Goal: Task Accomplishment & Management: Complete application form

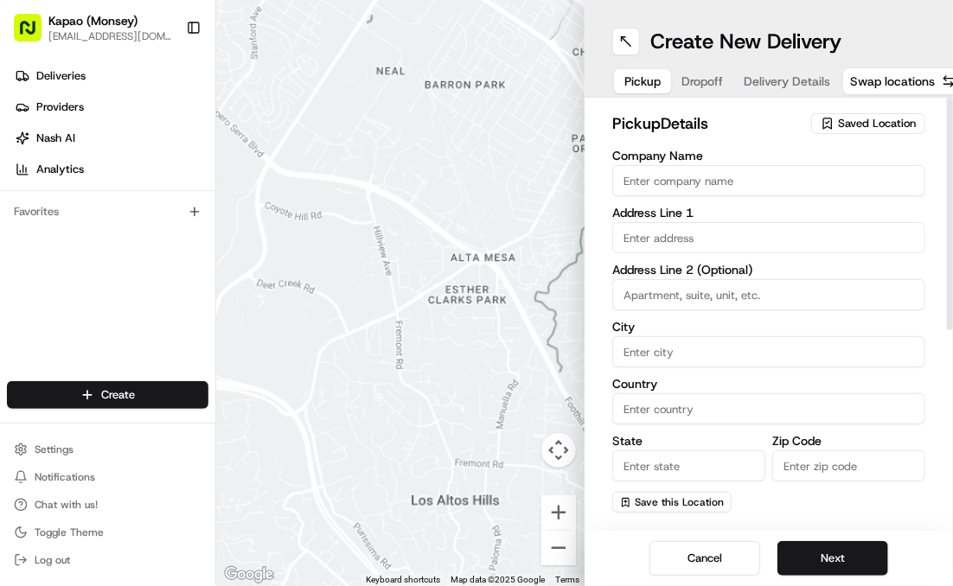
click at [774, 174] on input "Company Name" at bounding box center [768, 180] width 313 height 31
type input "[PERSON_NAME]"
type input "455 NY-306"
type input "Monsey"
type input "[GEOGRAPHIC_DATA]"
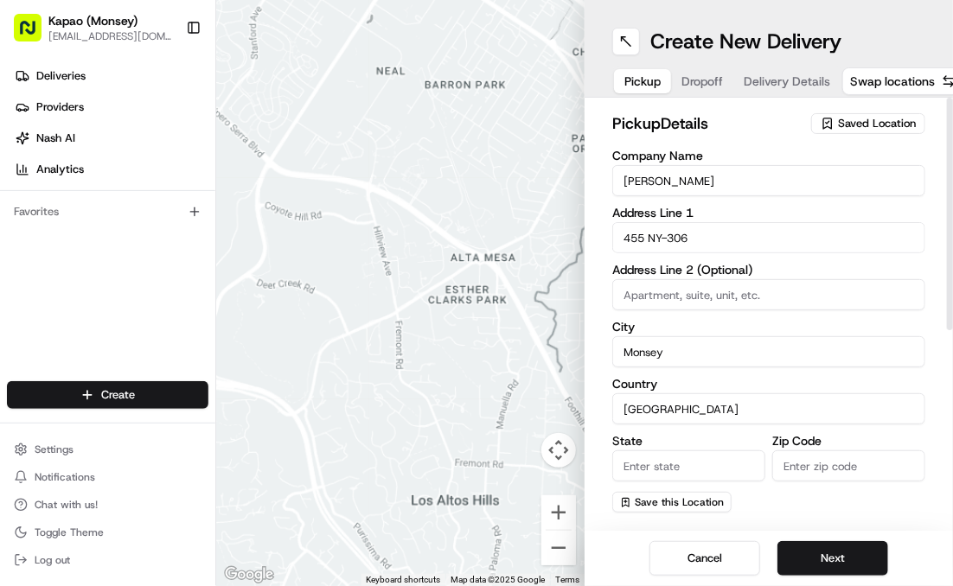
type input "NY"
type input "10952"
type input "[PERSON_NAME]"
type input "[PHONE_NUMBER]"
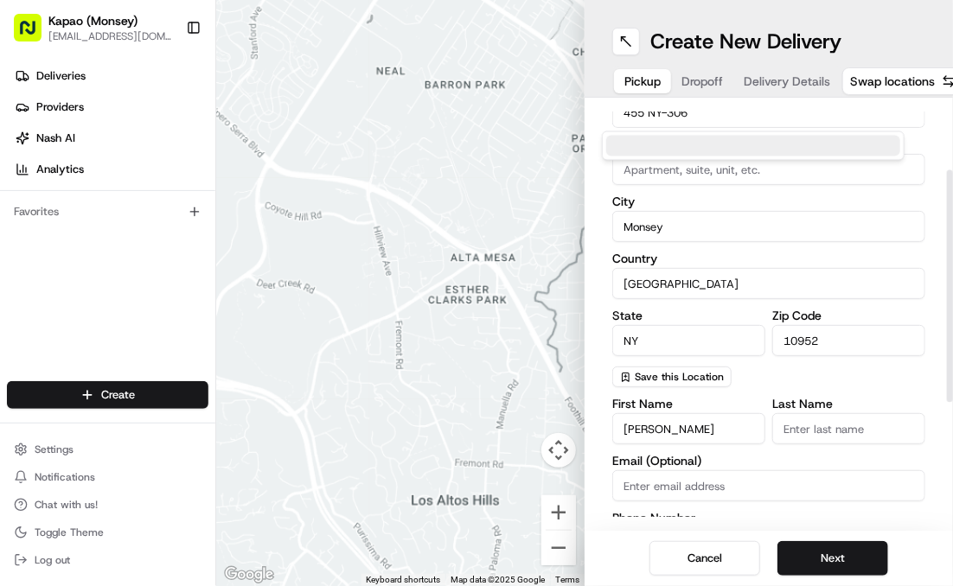
scroll to position [350, 0]
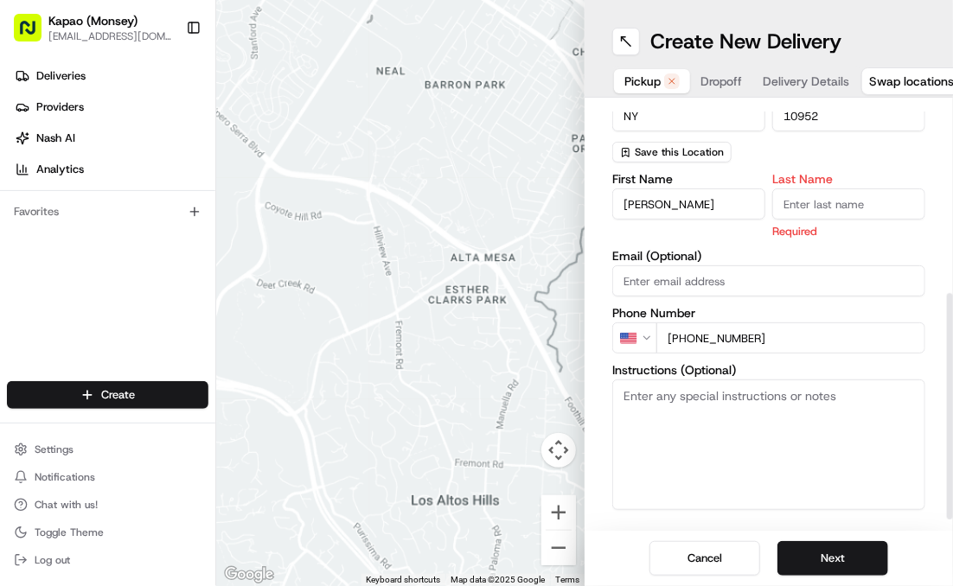
drag, startPoint x: 802, startPoint y: 202, endPoint x: 823, endPoint y: 210, distance: 22.2
click at [804, 203] on input "Last Name" at bounding box center [848, 203] width 153 height 31
type input "Manager"
click at [804, 551] on button "Next" at bounding box center [832, 558] width 111 height 35
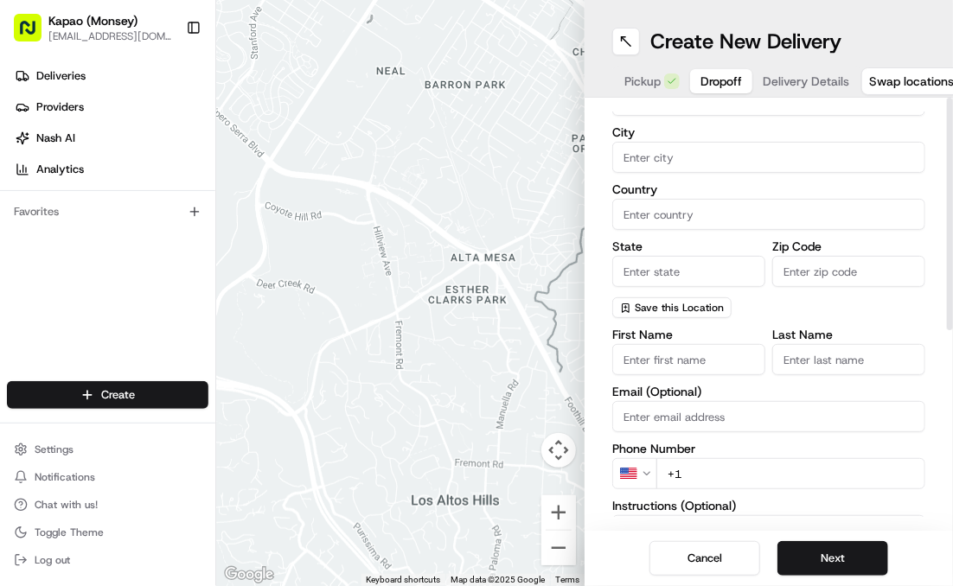
scroll to position [0, 0]
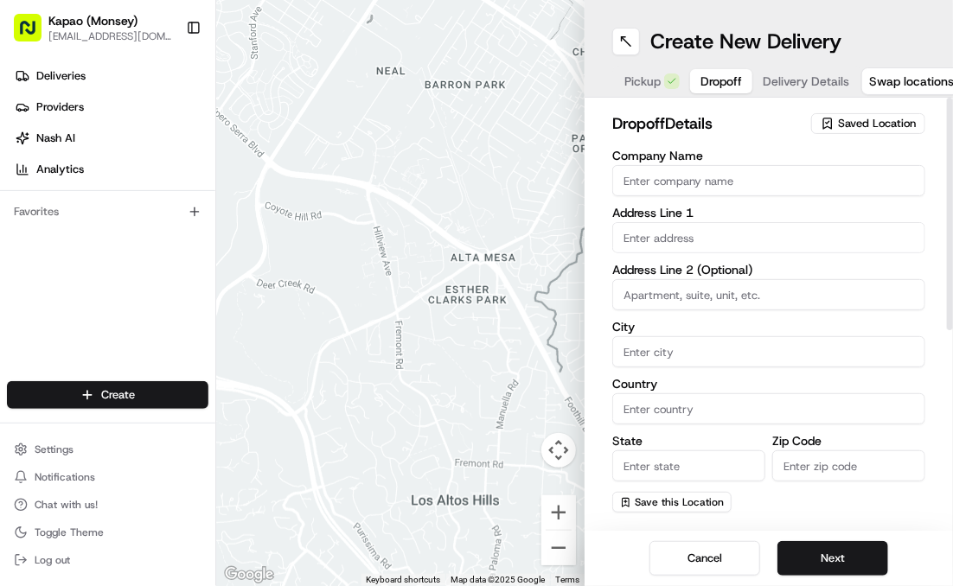
click at [714, 236] on input "text" at bounding box center [768, 237] width 313 height 31
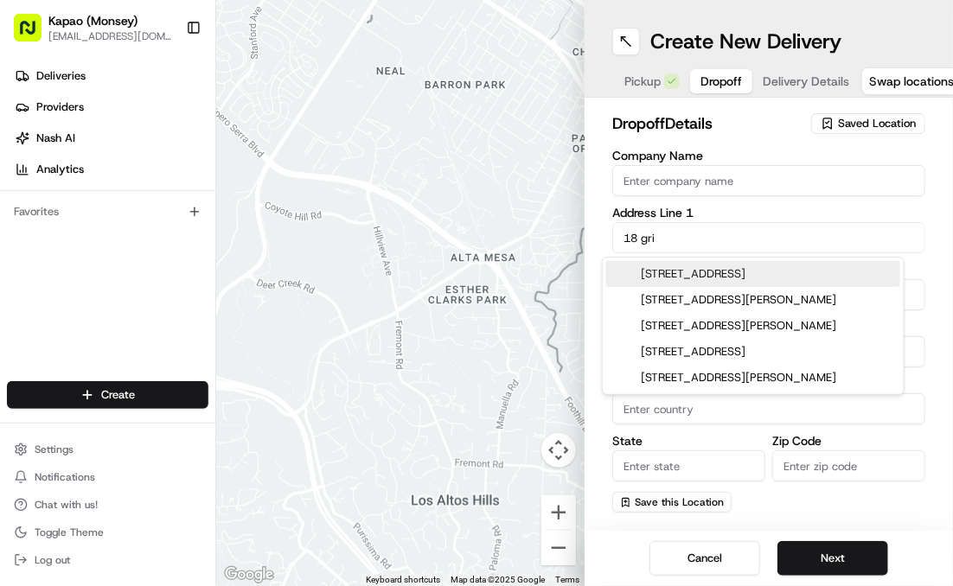
click at [723, 272] on div "[STREET_ADDRESS]" at bounding box center [753, 274] width 294 height 26
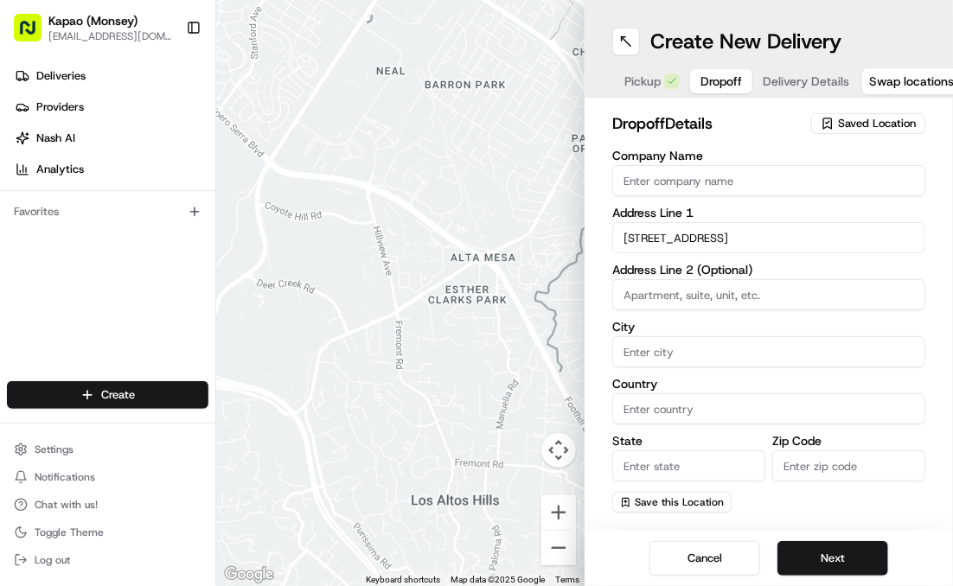
type input "[STREET_ADDRESS]"
type input "Suffern"
type input "[GEOGRAPHIC_DATA]"
type input "NY"
type input "10901"
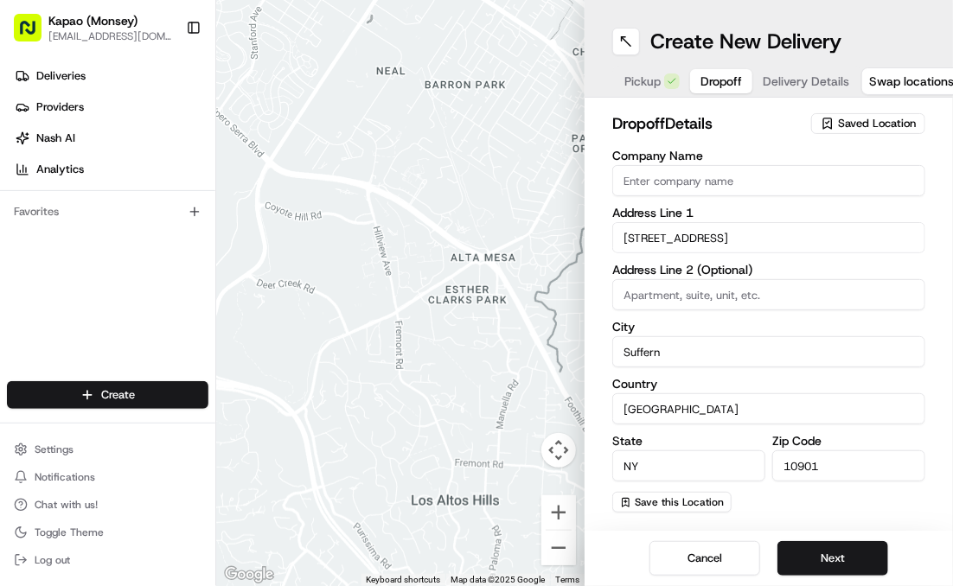
type input "[STREET_ADDRESS]"
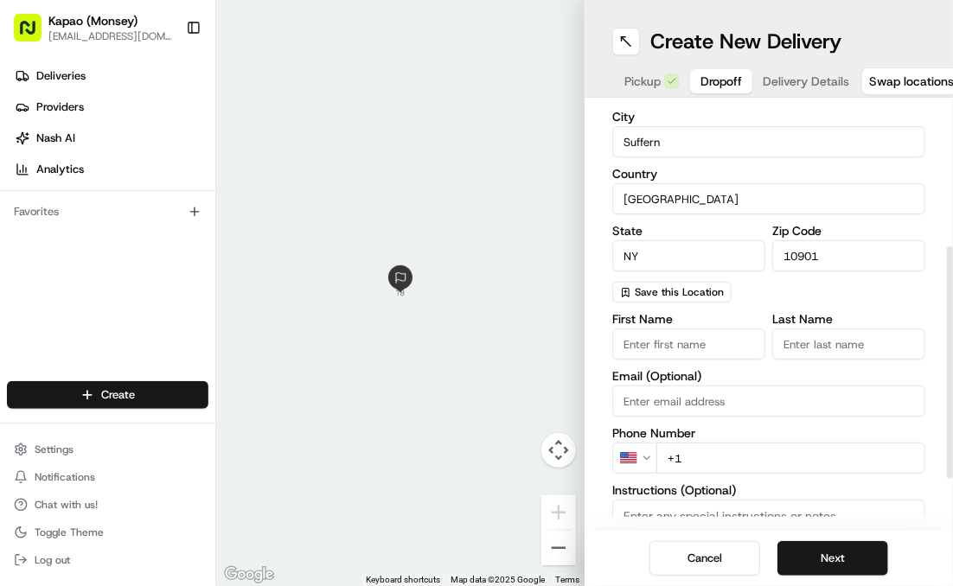
scroll to position [259, 0]
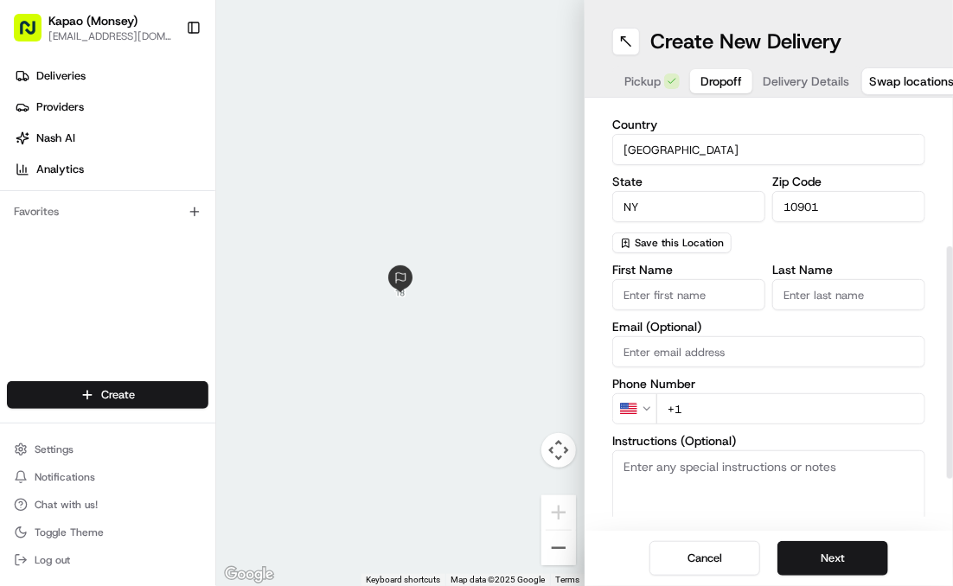
click at [714, 412] on input "+1" at bounding box center [790, 408] width 269 height 31
type input "[PHONE_NUMBER]"
click at [851, 548] on button "Next" at bounding box center [832, 558] width 111 height 35
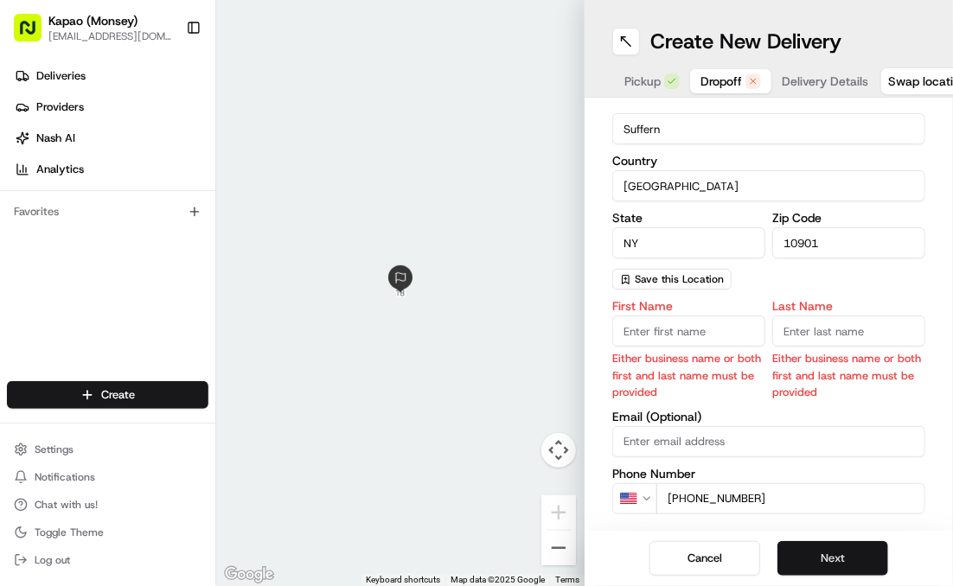
scroll to position [296, 0]
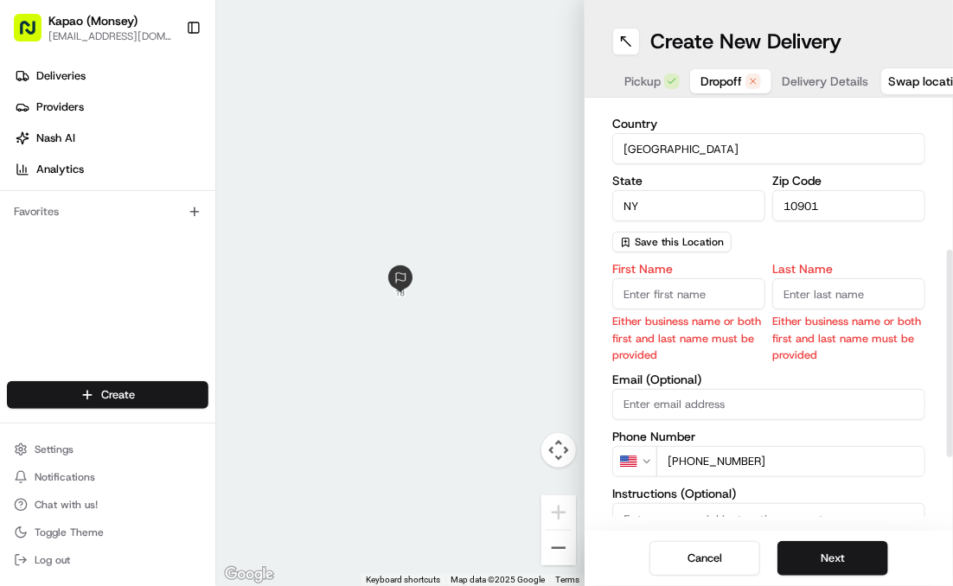
click at [703, 313] on p "Either business name or both first and last name must be provided" at bounding box center [688, 338] width 153 height 50
click at [696, 290] on input "First Name" at bounding box center [688, 293] width 153 height 31
type input "talia"
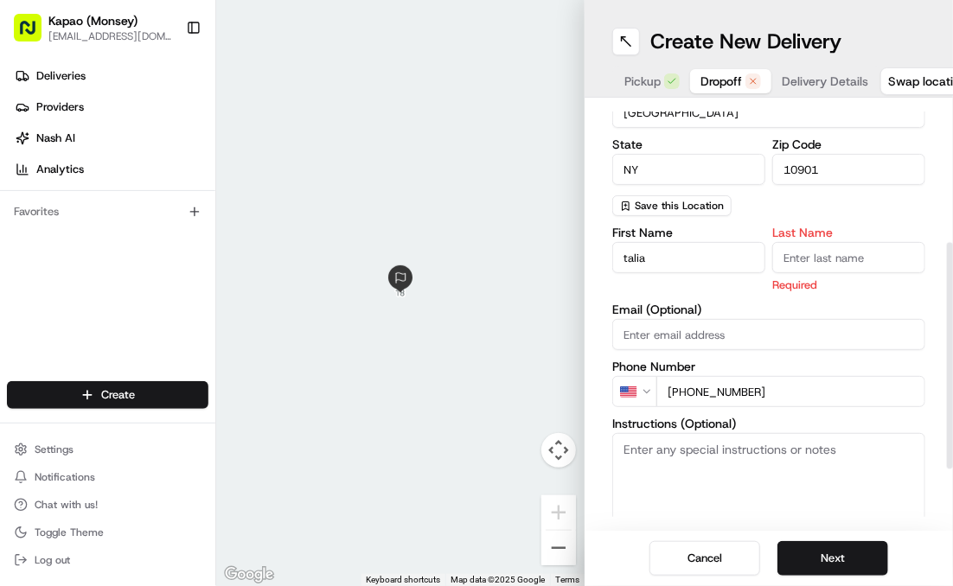
scroll to position [259, 0]
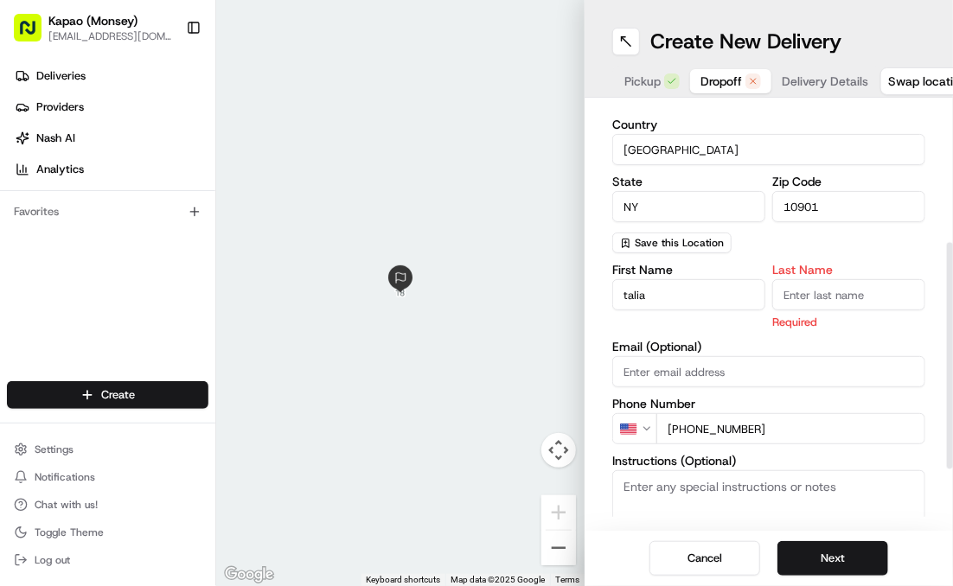
click at [800, 298] on input "Last Name" at bounding box center [848, 294] width 153 height 31
type input "a"
click at [818, 555] on button "Next" at bounding box center [832, 558] width 111 height 35
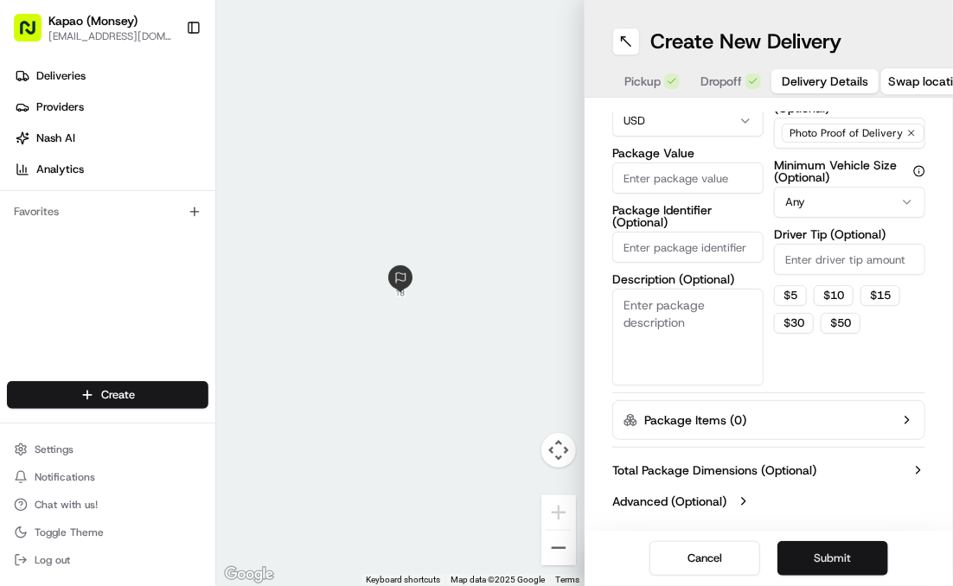
scroll to position [151, 0]
click at [672, 179] on input "Package Value" at bounding box center [687, 177] width 151 height 31
type input "87.99"
click at [819, 553] on button "Submit" at bounding box center [832, 558] width 111 height 35
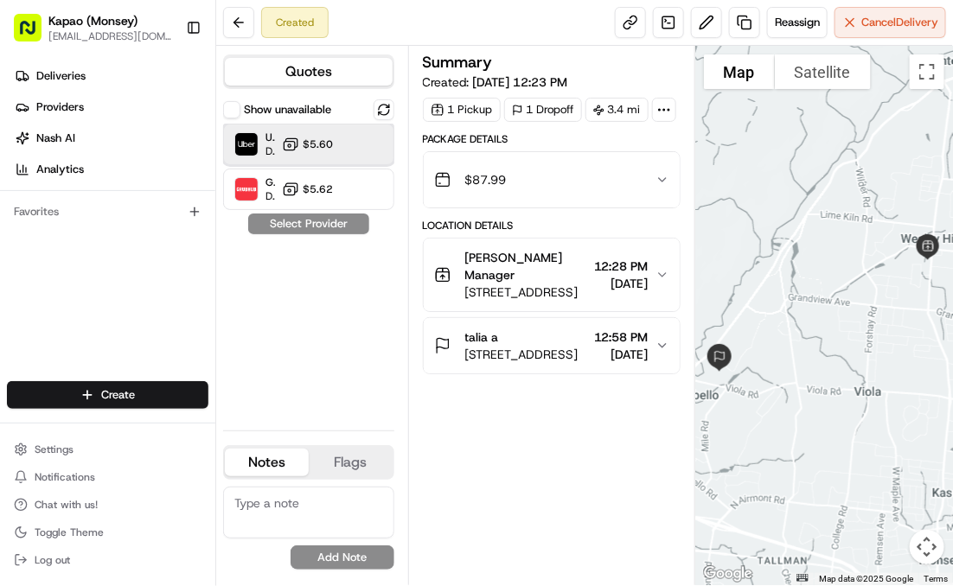
click at [363, 141] on div "Uber Dropoff ETA 41 minutes $5.60" at bounding box center [308, 144] width 171 height 41
click at [337, 226] on button "Assign Provider" at bounding box center [308, 223] width 123 height 21
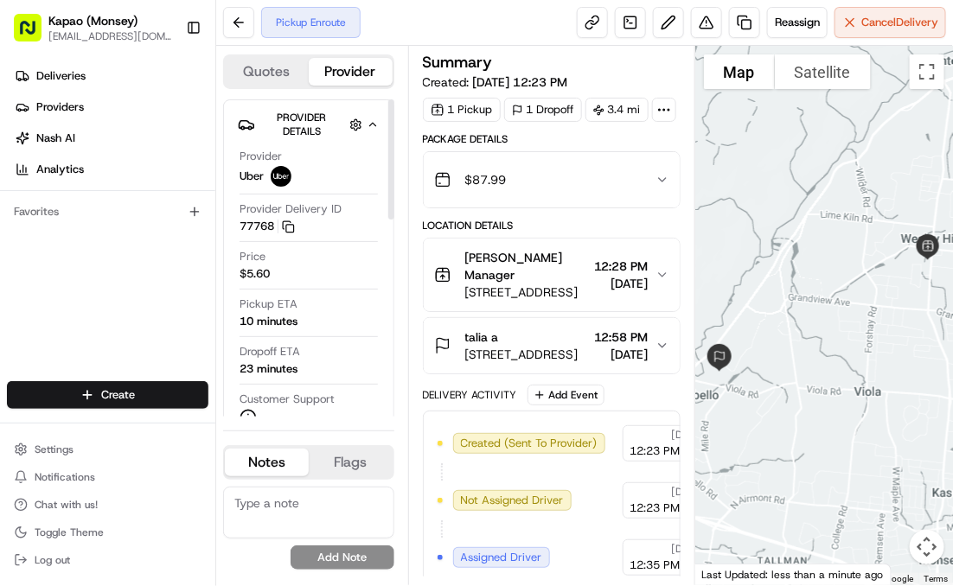
scroll to position [519, 0]
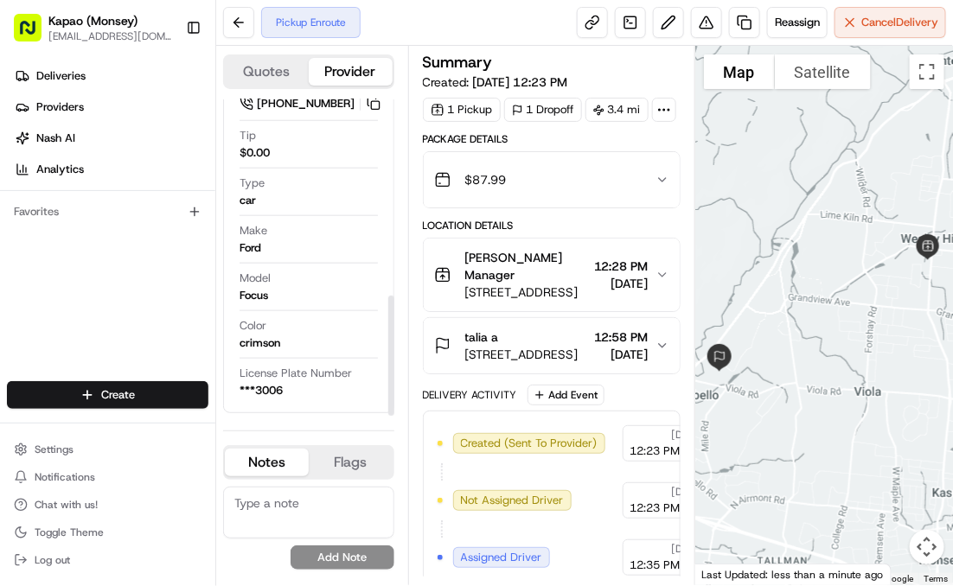
drag, startPoint x: 0, startPoint y: 558, endPoint x: 180, endPoint y: 584, distance: 181.8
click at [0, 555] on div "Settings Notifications Chat with us! Toggle Theme Log out" at bounding box center [107, 504] width 215 height 149
drag, startPoint x: 469, startPoint y: 373, endPoint x: 547, endPoint y: 355, distance: 79.9
click at [530, 359] on button "talia a 18 Grist Mill Ct, [GEOGRAPHIC_DATA] 12:58 PM [DATE]" at bounding box center [552, 345] width 256 height 55
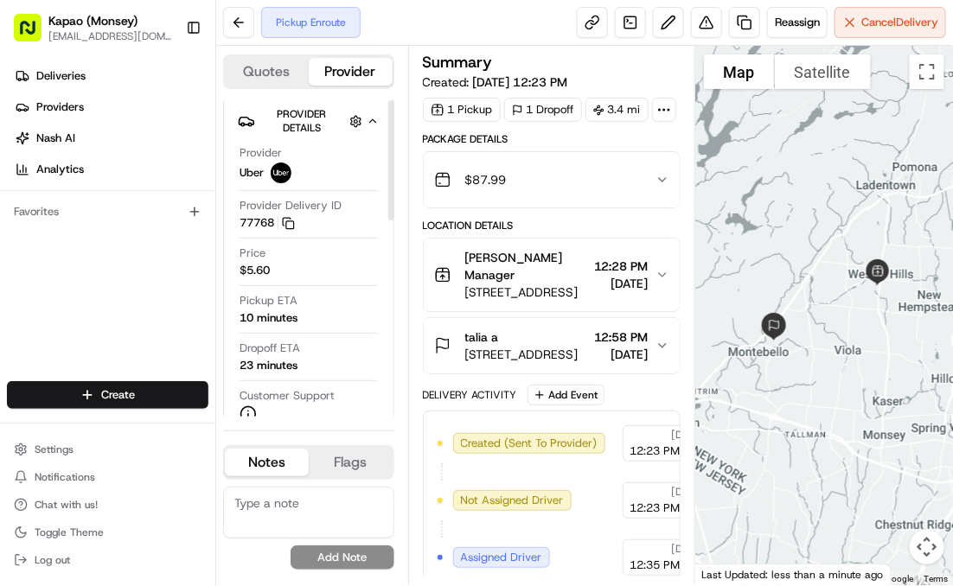
scroll to position [3, 0]
